Goal: Task Accomplishment & Management: Manage account settings

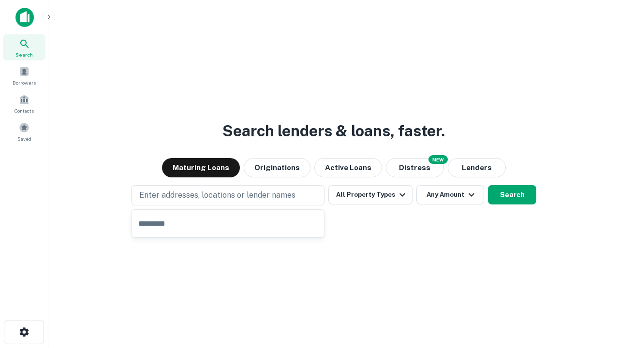
type input "**********"
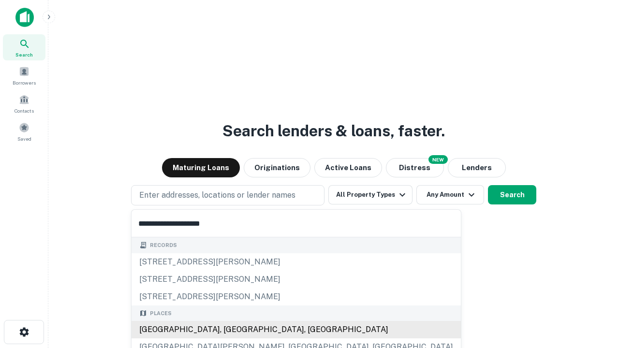
click at [231, 330] on div "[GEOGRAPHIC_DATA], [GEOGRAPHIC_DATA], [GEOGRAPHIC_DATA]" at bounding box center [296, 329] width 329 height 17
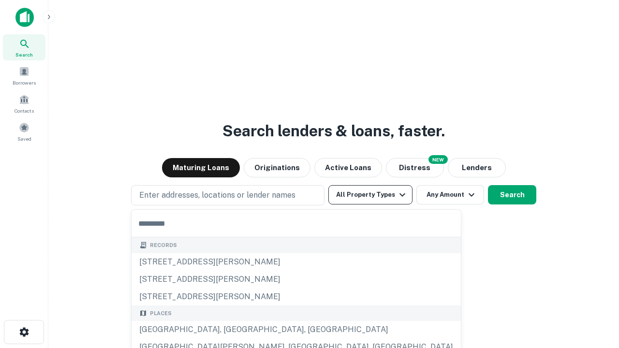
click at [371, 195] on button "All Property Types" at bounding box center [370, 194] width 84 height 19
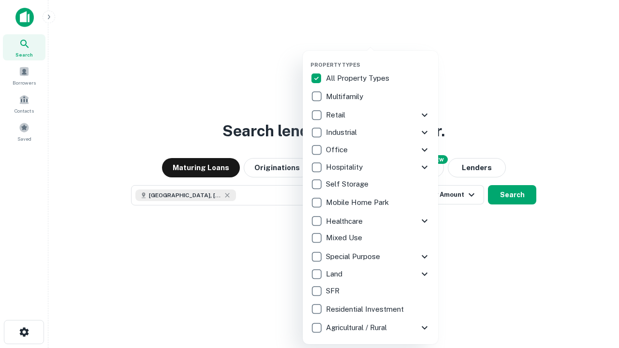
click at [378, 59] on button "button" at bounding box center [378, 59] width 135 height 0
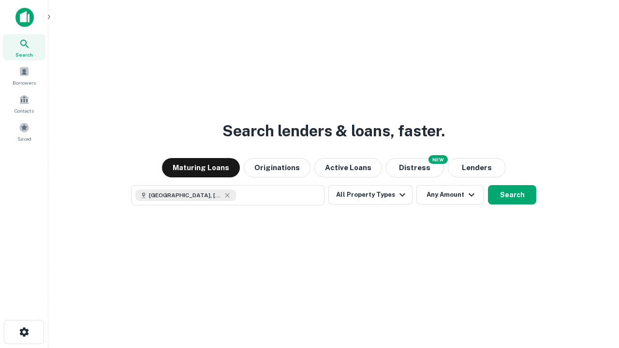
scroll to position [15, 0]
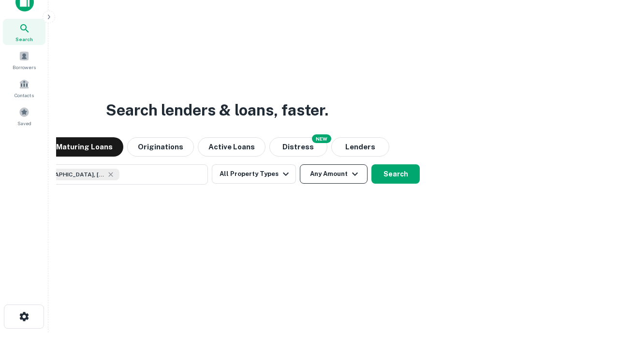
click at [300, 164] on button "Any Amount" at bounding box center [334, 173] width 68 height 19
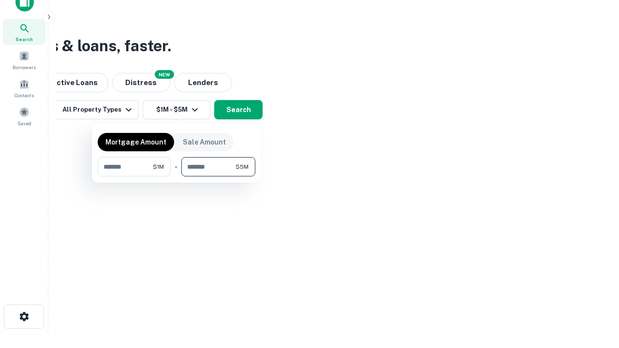
type input "*******"
click at [177, 177] on button "button" at bounding box center [177, 177] width 158 height 0
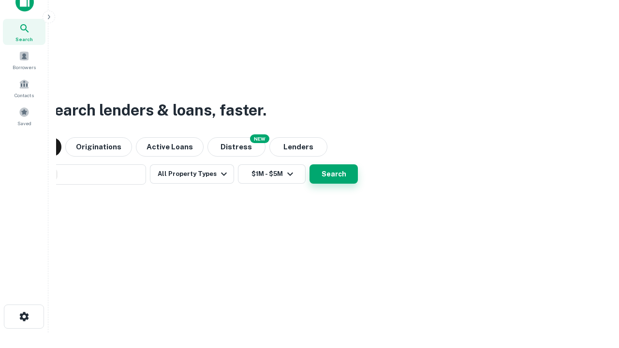
click at [310, 164] on button "Search" at bounding box center [334, 173] width 48 height 19
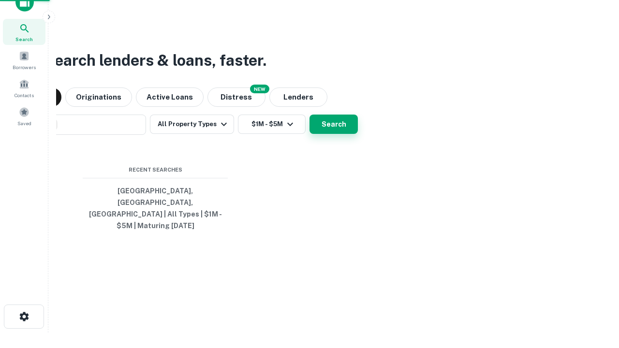
scroll to position [31, 274]
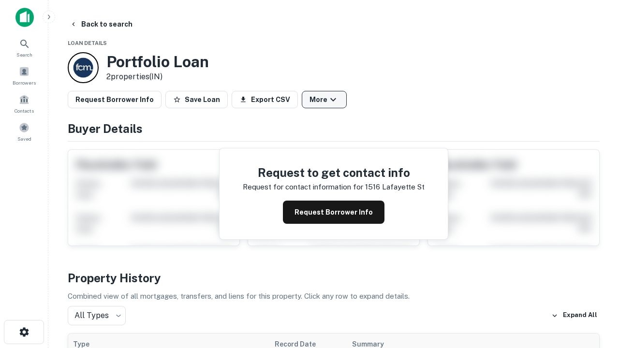
click at [324, 100] on button "More" at bounding box center [324, 99] width 45 height 17
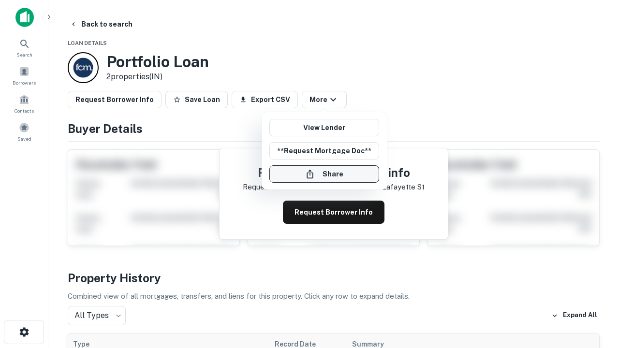
click at [324, 174] on button "Share" at bounding box center [324, 173] width 110 height 17
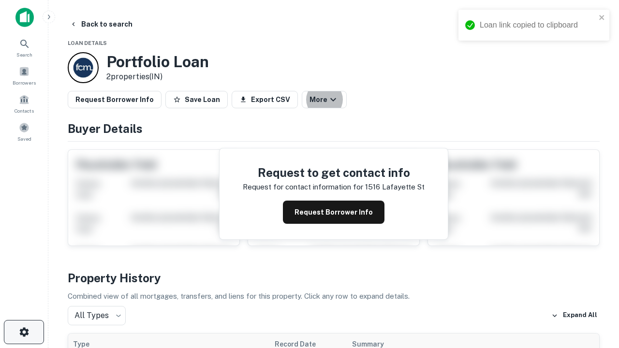
click at [24, 332] on icon "button" at bounding box center [24, 333] width 12 height 12
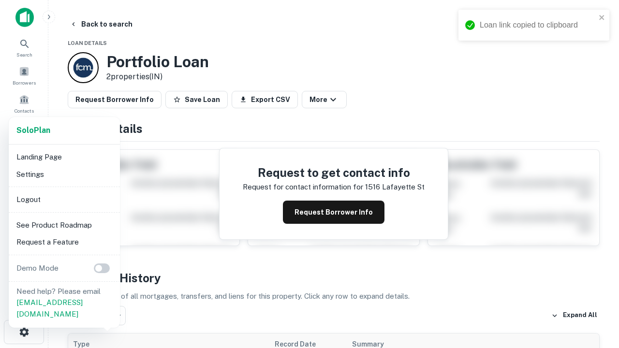
click at [64, 199] on li "Logout" at bounding box center [65, 199] width 104 height 17
